Goal: Use online tool/utility: Use online tool/utility

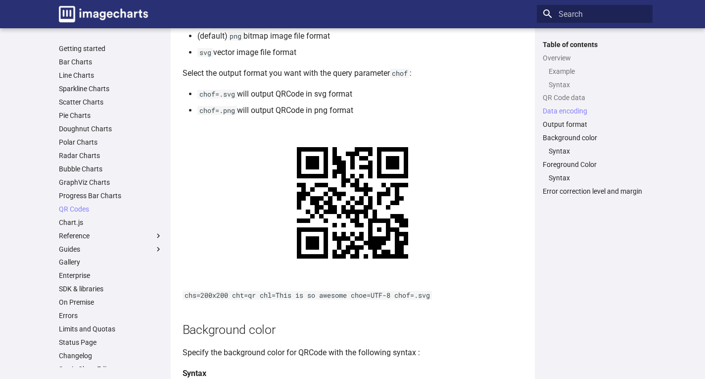
scroll to position [990, 0]
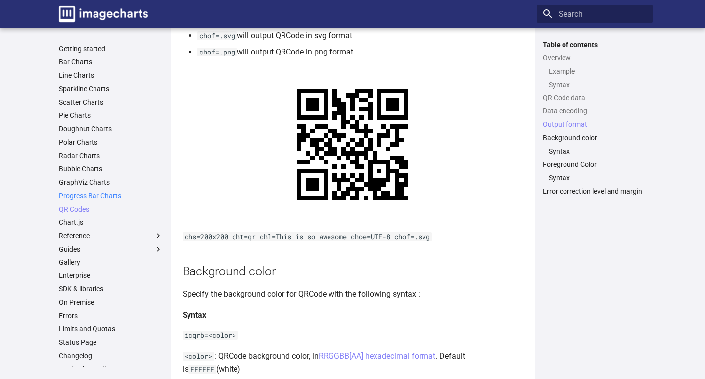
click at [84, 195] on link "Progress Bar Charts" at bounding box center [111, 195] width 104 height 9
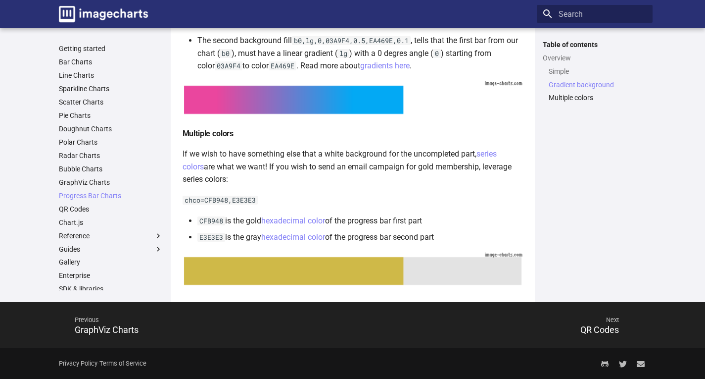
scroll to position [475, 0]
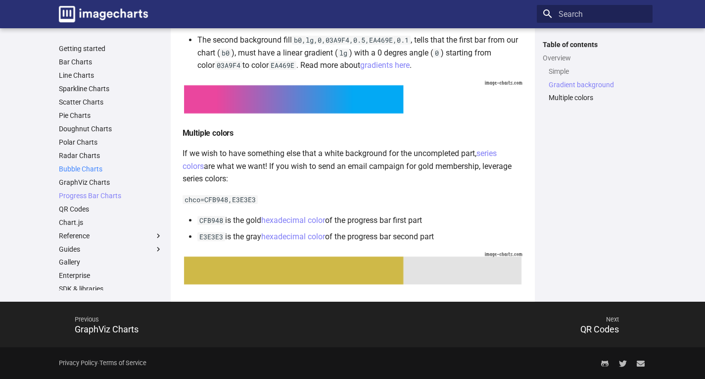
click at [68, 166] on link "Bubble Charts" at bounding box center [111, 168] width 104 height 9
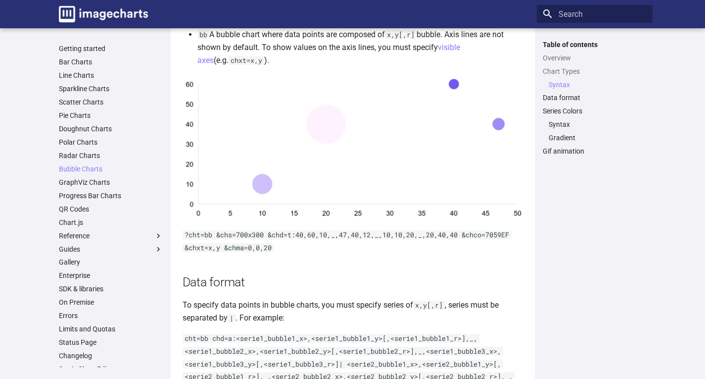
scroll to position [297, 0]
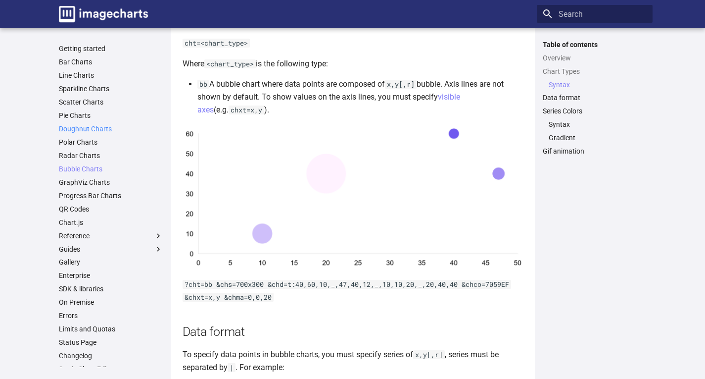
click at [66, 131] on link "Doughnut Charts" at bounding box center [111, 128] width 104 height 9
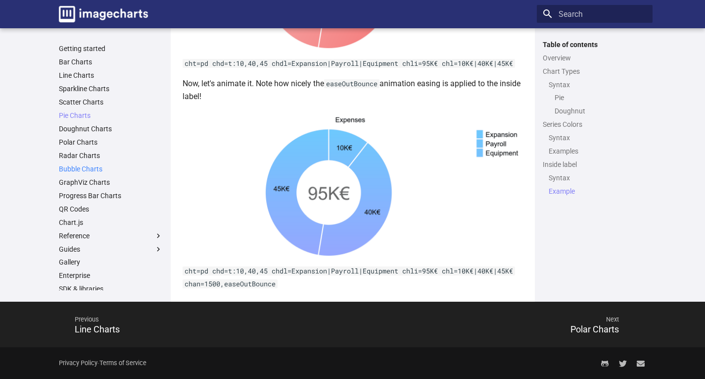
scroll to position [83, 0]
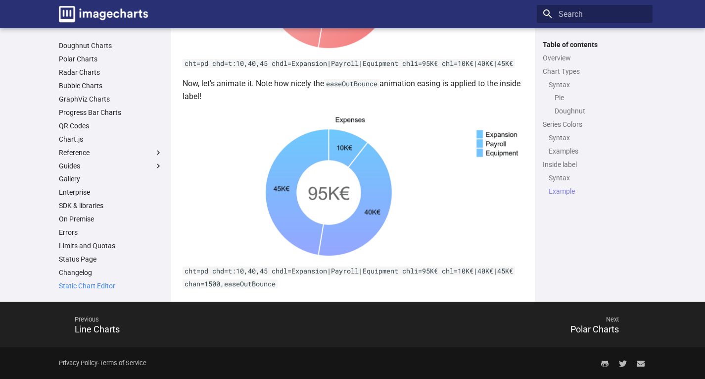
click at [102, 288] on link "Static Chart Editor" at bounding box center [111, 285] width 104 height 9
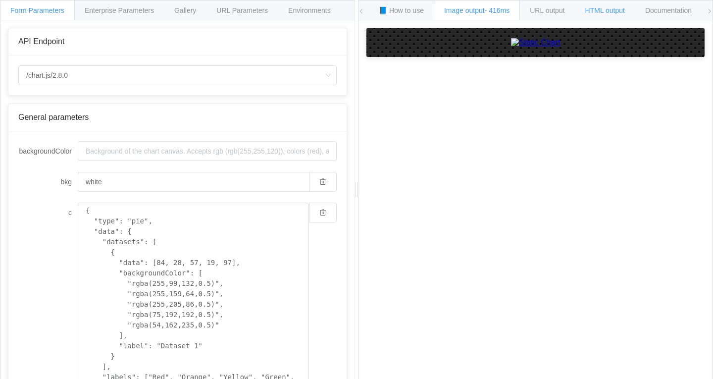
click at [613, 8] on span "HTML output" at bounding box center [605, 10] width 40 height 8
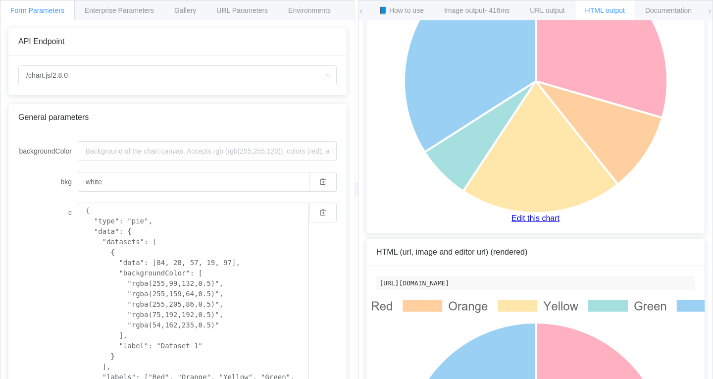
scroll to position [297, 0]
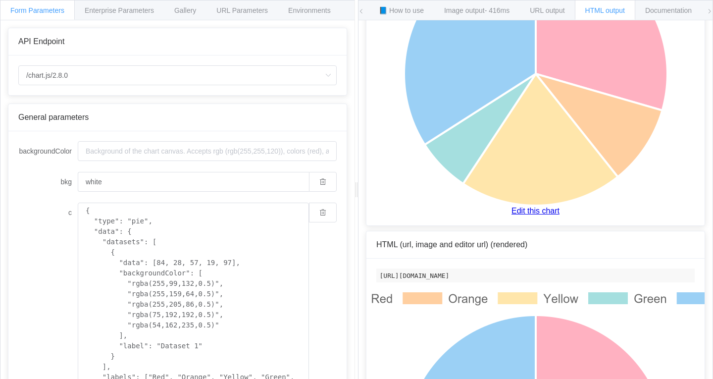
click at [519, 203] on img at bounding box center [535, 57] width 495 height 297
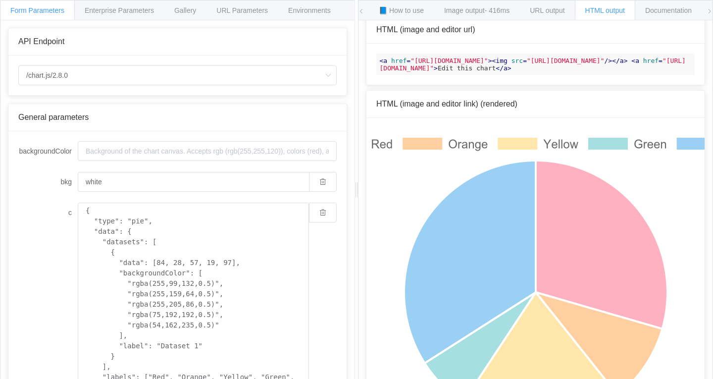
scroll to position [0, 0]
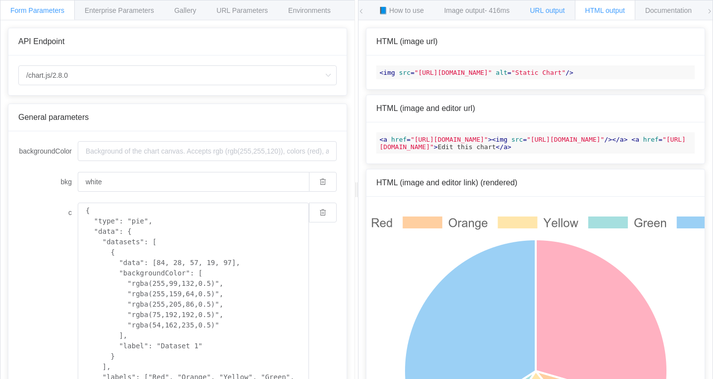
click at [541, 13] on span "URL output" at bounding box center [547, 10] width 35 height 8
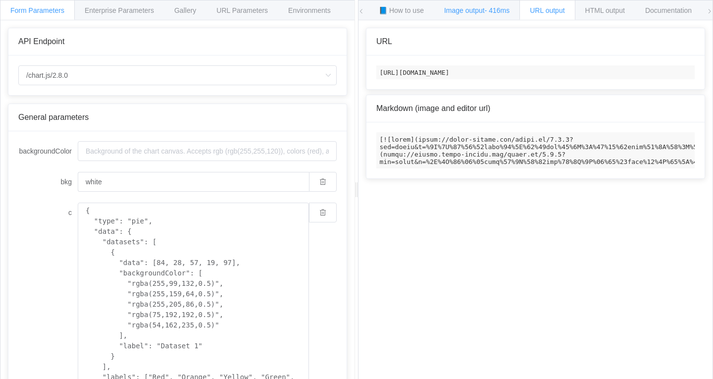
click at [493, 10] on span "- 416ms" at bounding box center [497, 10] width 25 height 8
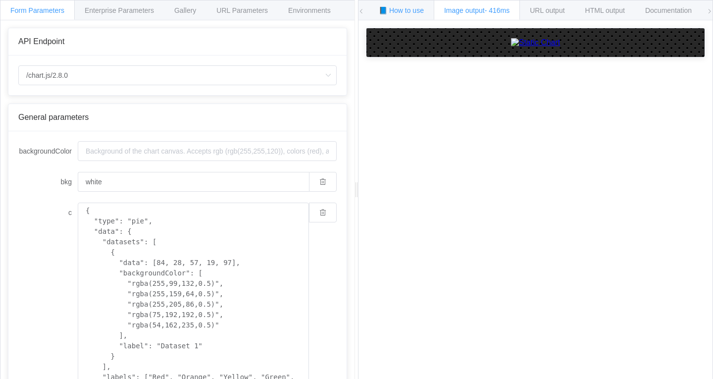
click at [403, 13] on span "📘 How to use" at bounding box center [401, 10] width 45 height 8
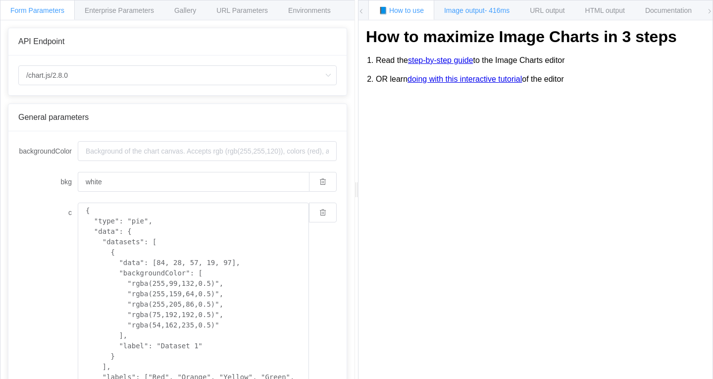
click at [450, 12] on span "Image output - 416ms" at bounding box center [476, 10] width 65 height 8
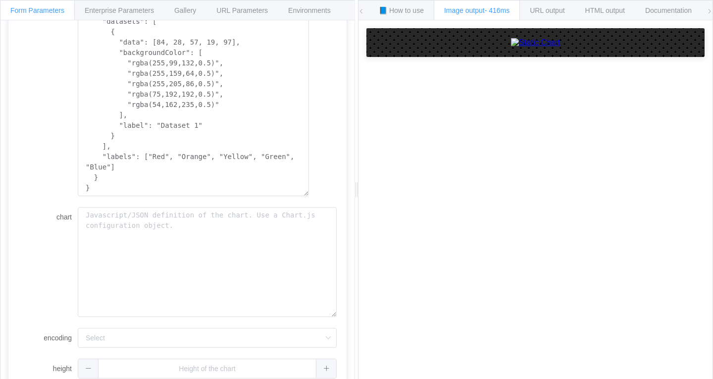
scroll to position [264, 0]
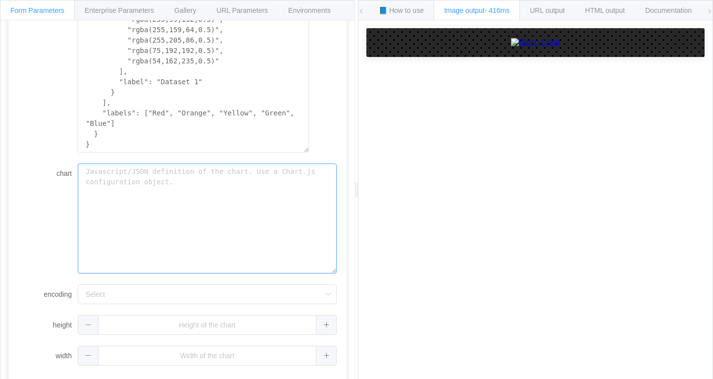
click at [176, 199] on textarea "chart" at bounding box center [207, 218] width 259 height 110
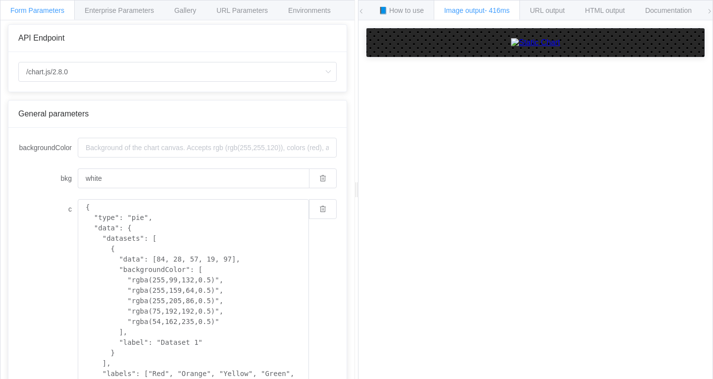
scroll to position [0, 0]
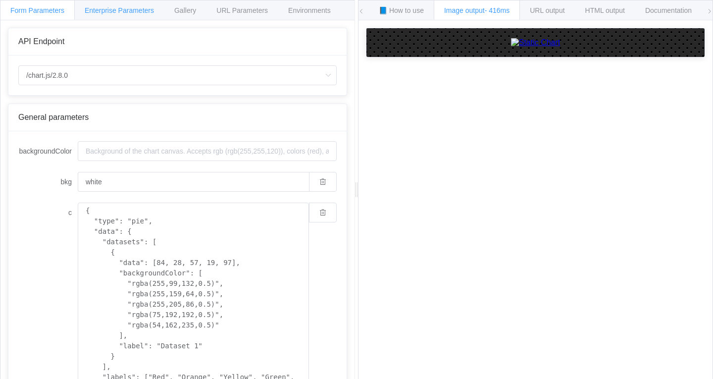
click at [117, 16] on div "Enterprise Parameters" at bounding box center [119, 10] width 90 height 20
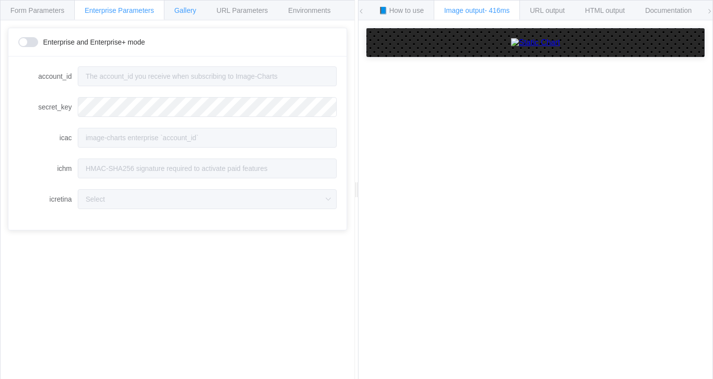
click at [182, 14] on span "Gallery" at bounding box center [185, 10] width 22 height 8
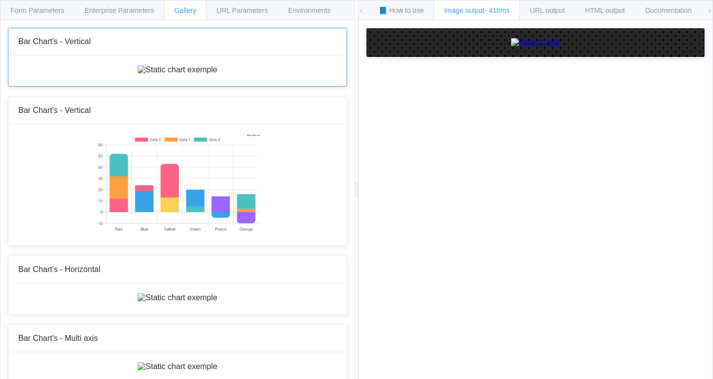
click at [138, 74] on img at bounding box center [178, 69] width 80 height 9
click at [511, 47] on img at bounding box center [536, 42] width 50 height 9
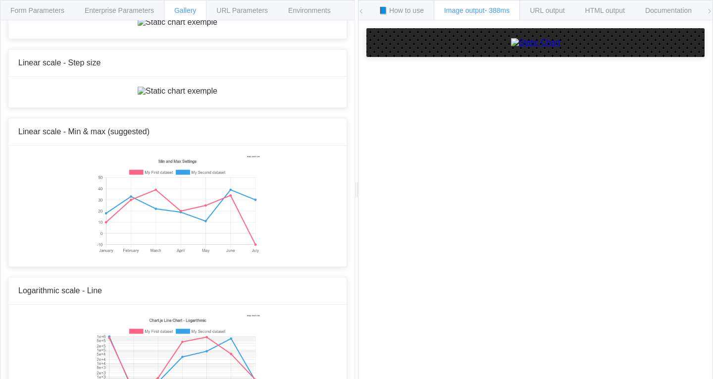
scroll to position [3317, 0]
